Goal: Information Seeking & Learning: Learn about a topic

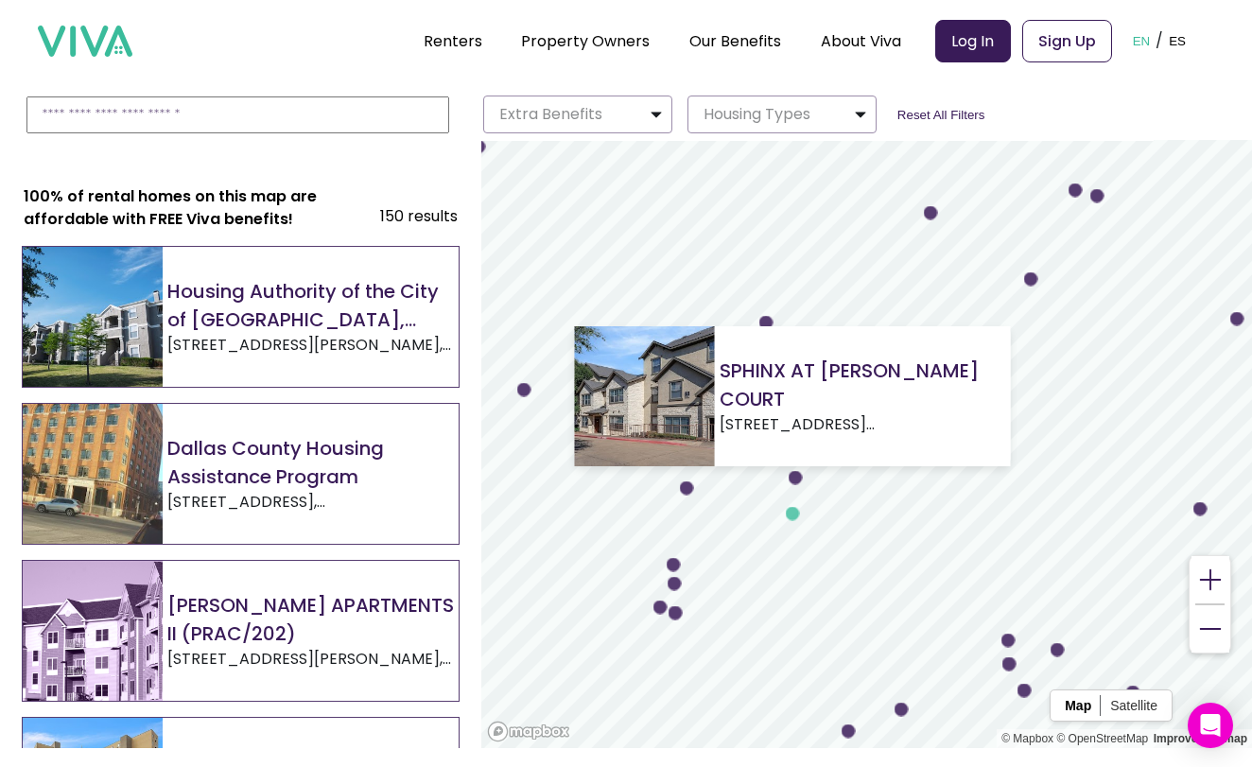
click at [793, 514] on circle "Map marker" at bounding box center [793, 514] width 14 height 14
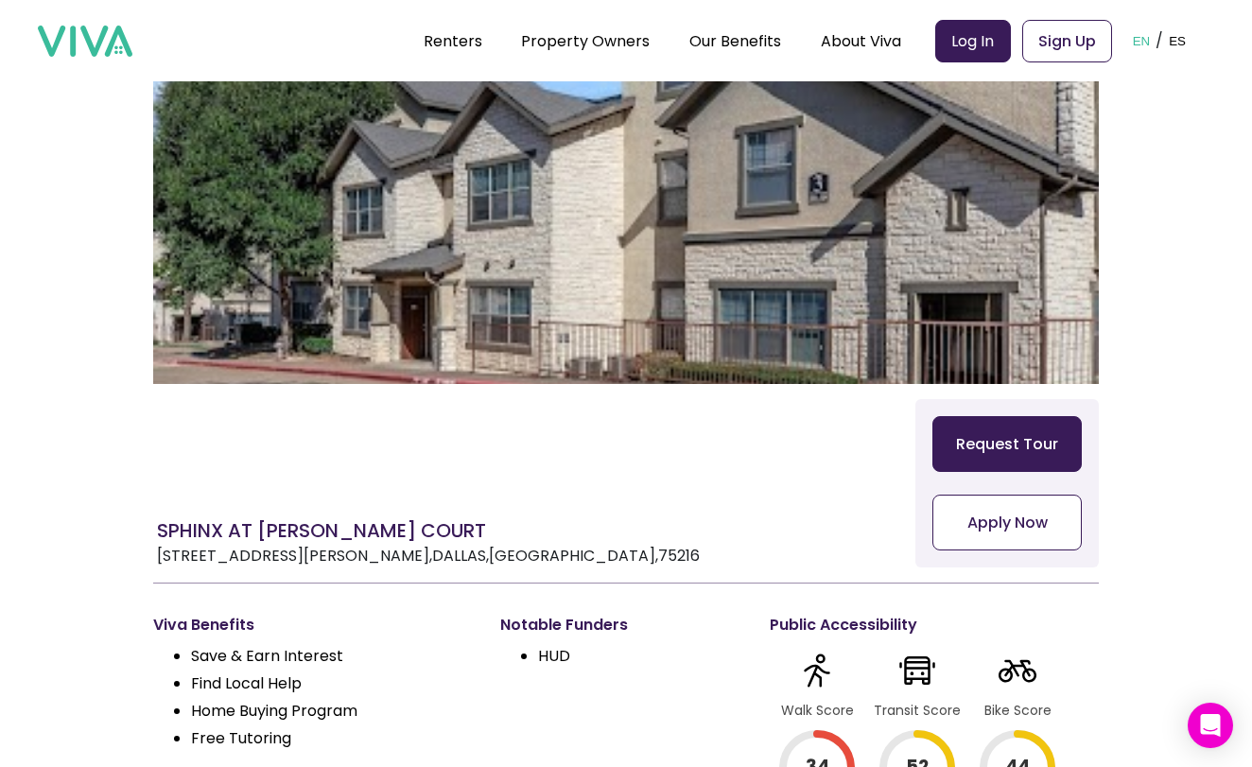
scroll to position [87, 0]
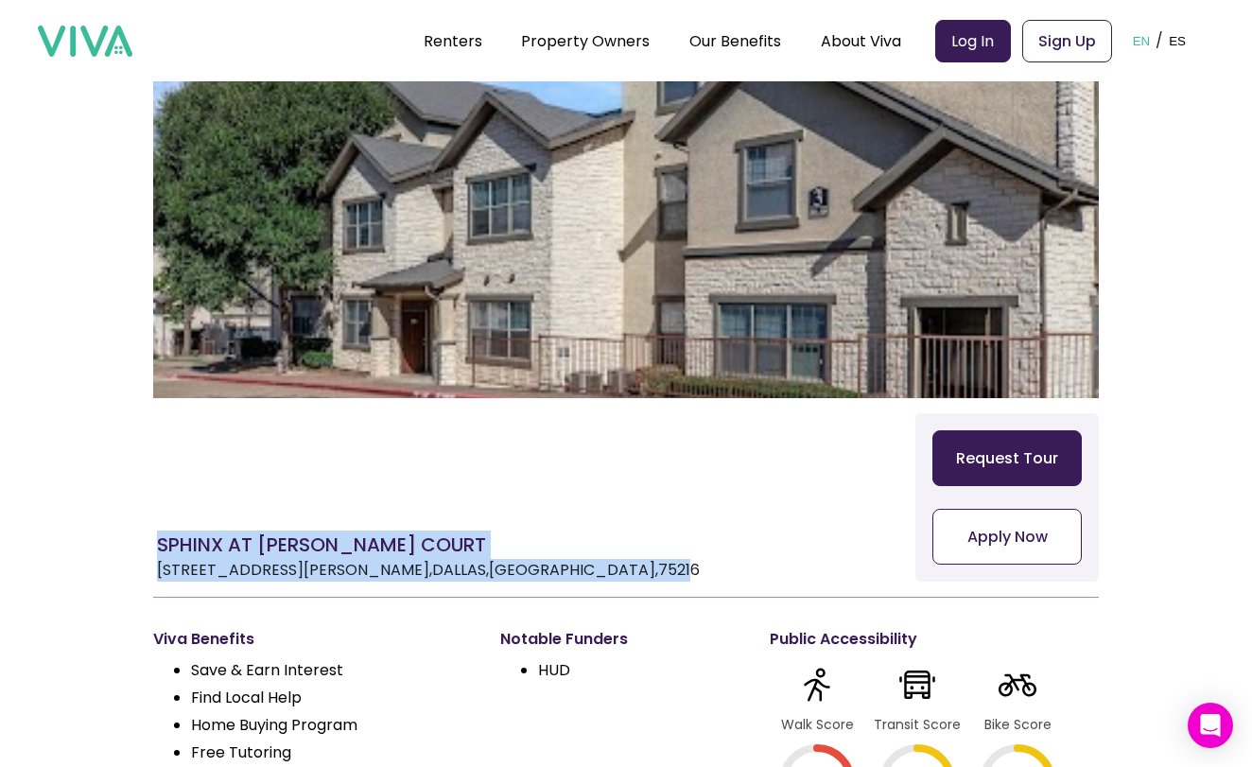
drag, startPoint x: 159, startPoint y: 538, endPoint x: 404, endPoint y: 563, distance: 246.1
click at [405, 563] on div "SPHINX AT [PERSON_NAME] COURT [STREET_ADDRESS][PERSON_NAME]" at bounding box center [426, 552] width 547 height 59
copy div "SPHINX AT [PERSON_NAME] COURT [STREET_ADDRESS][PERSON_NAME]"
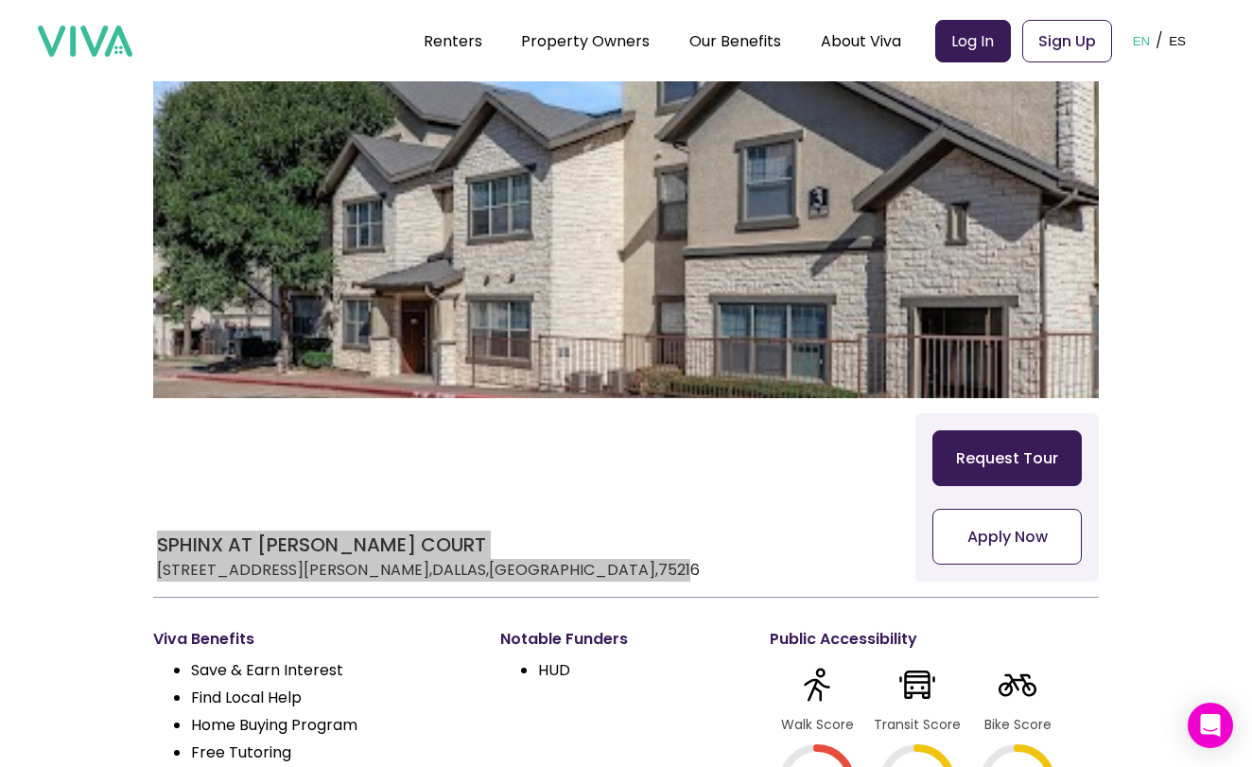
click at [200, 466] on div "SPHINX AT [PERSON_NAME] COURT [STREET_ADDRESS][PERSON_NAME] Request Tour Apply …" at bounding box center [626, 505] width 946 height 184
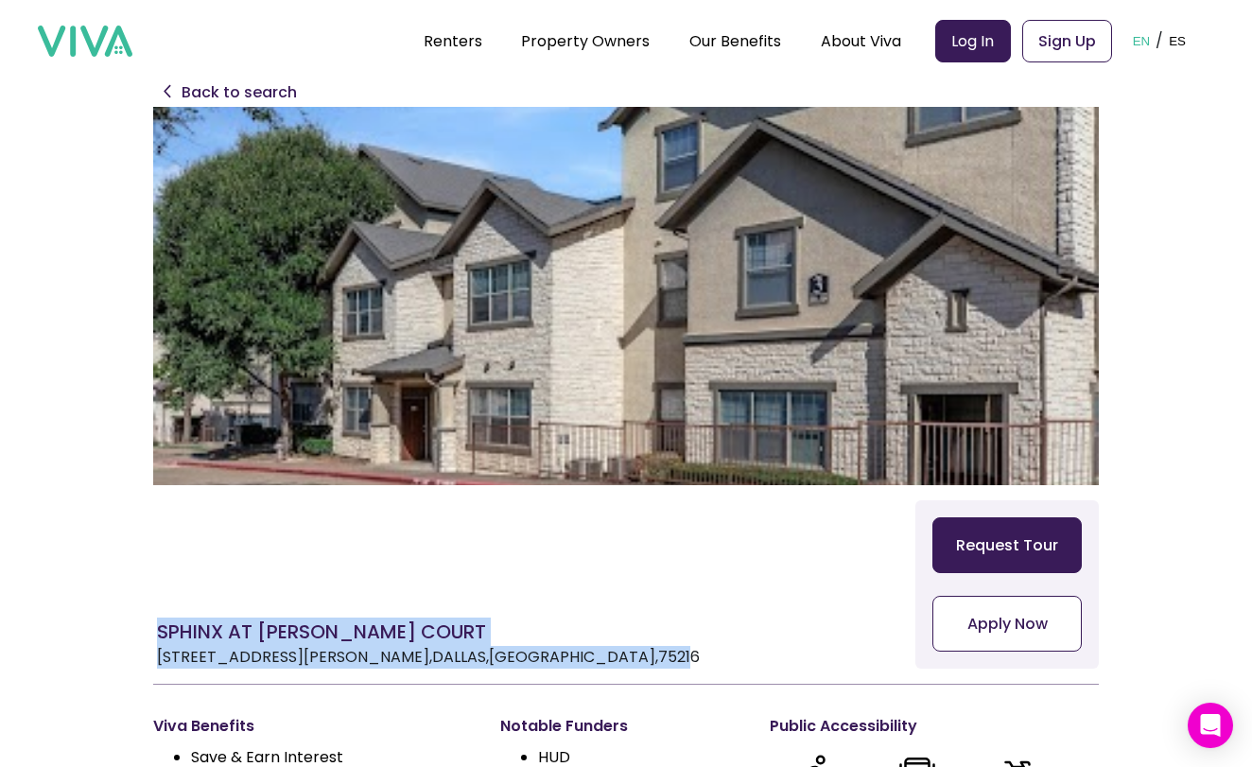
scroll to position [0, 0]
